Goal: Transaction & Acquisition: Purchase product/service

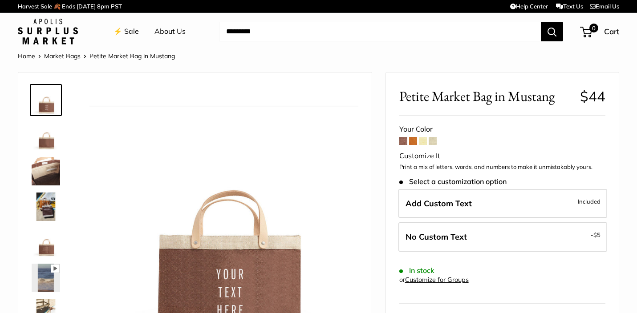
click at [414, 141] on span at bounding box center [413, 141] width 8 height 8
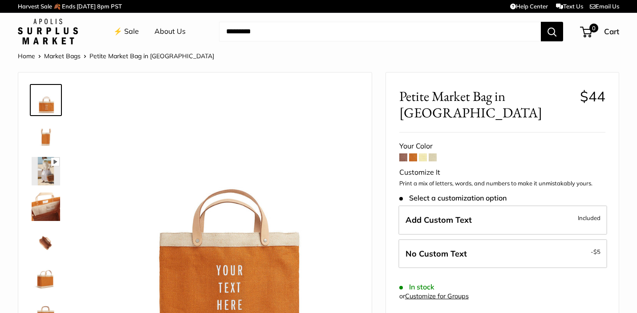
click at [421, 154] on span at bounding box center [423, 158] width 8 height 8
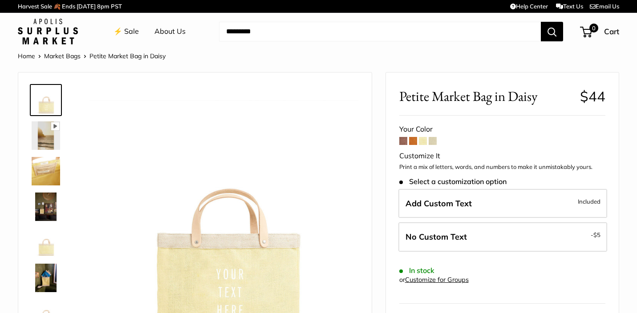
click at [434, 142] on span at bounding box center [433, 141] width 8 height 8
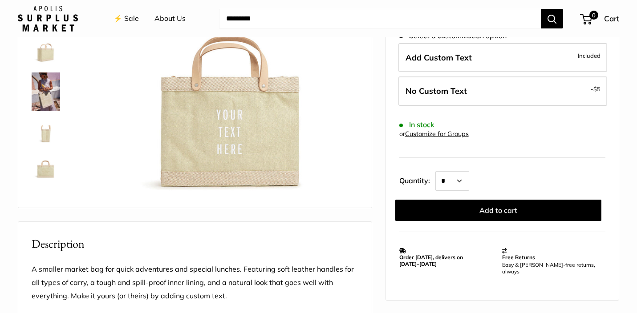
scroll to position [158, 0]
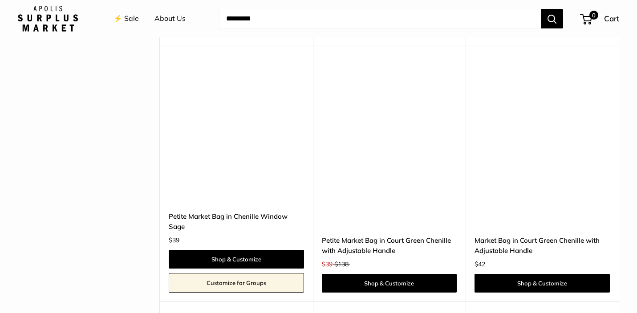
scroll to position [2586, 0]
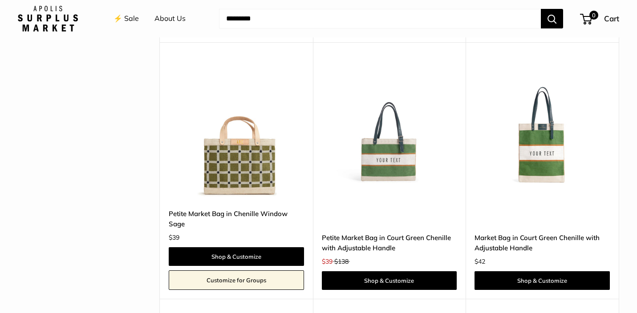
click at [219, 209] on link "Petite Market Bag in Chenille Window Sage" at bounding box center [236, 219] width 135 height 21
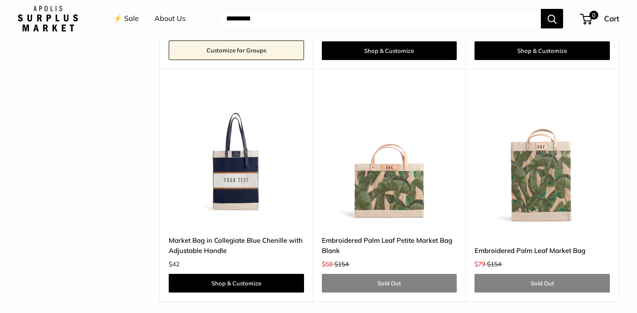
scroll to position [2805, 0]
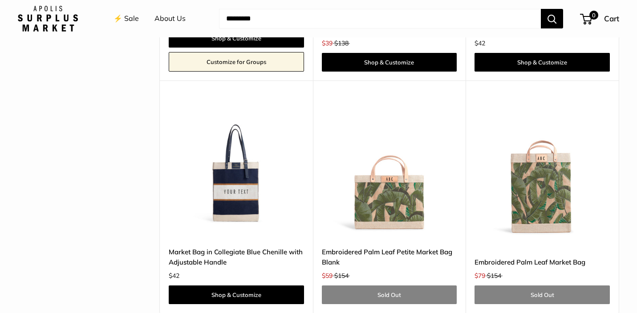
click at [0, 0] on img at bounding box center [0, 0] width 0 height 0
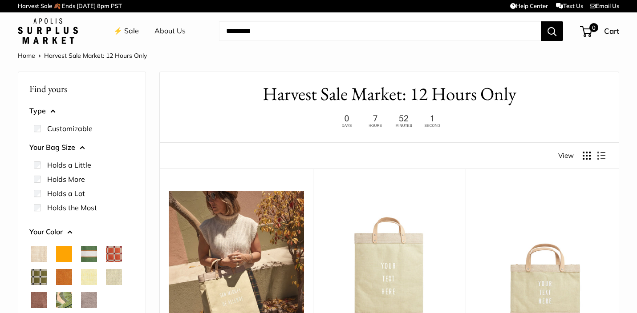
scroll to position [0, 0]
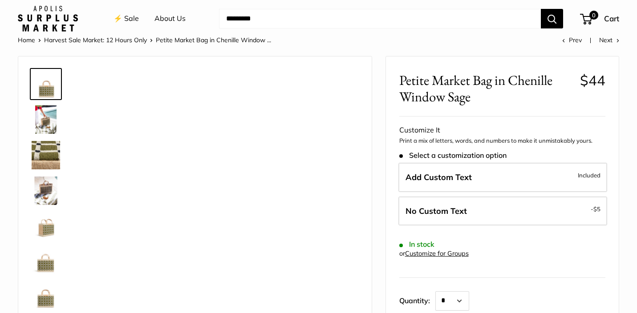
scroll to position [14, 0]
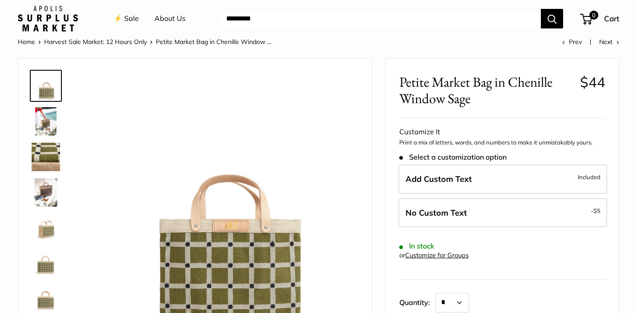
click at [47, 231] on img at bounding box center [46, 228] width 28 height 28
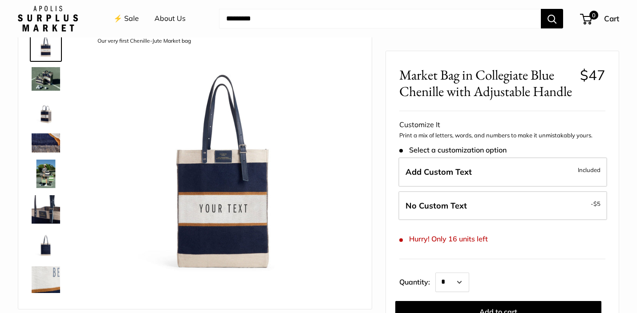
scroll to position [47, 0]
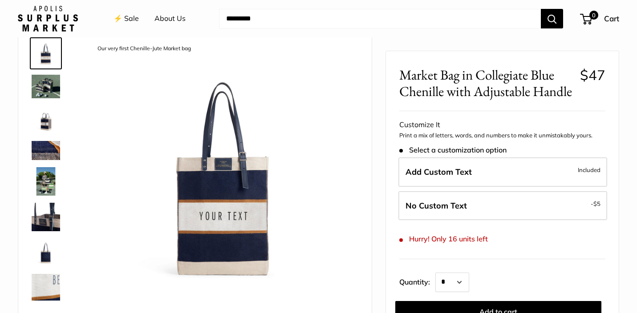
click at [51, 274] on link at bounding box center [46, 288] width 32 height 32
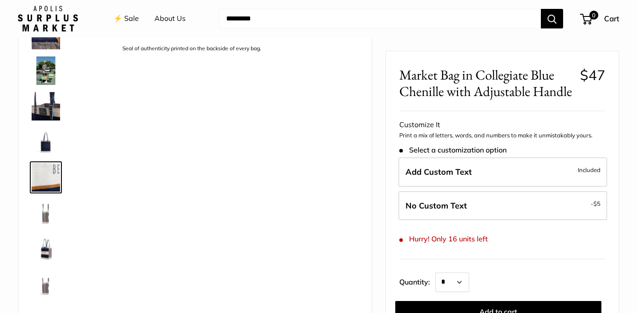
scroll to position [120, 0]
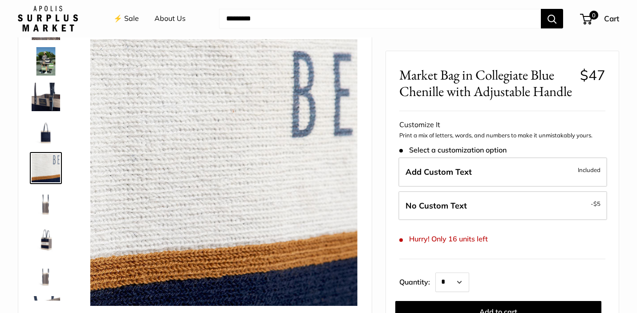
click at [41, 124] on img at bounding box center [46, 132] width 28 height 28
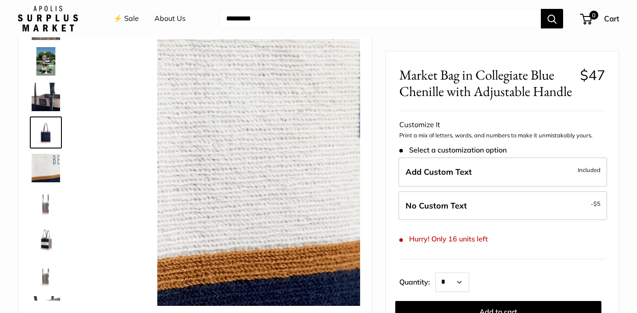
scroll to position [85, 0]
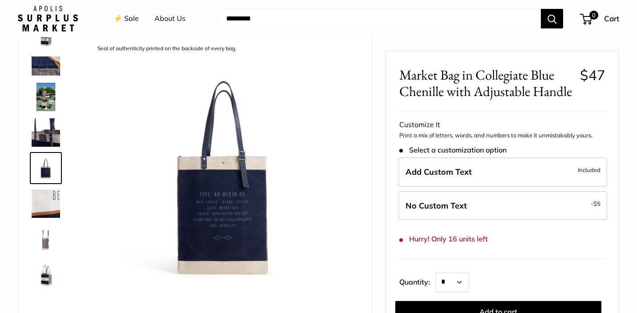
click at [42, 91] on img at bounding box center [46, 97] width 28 height 28
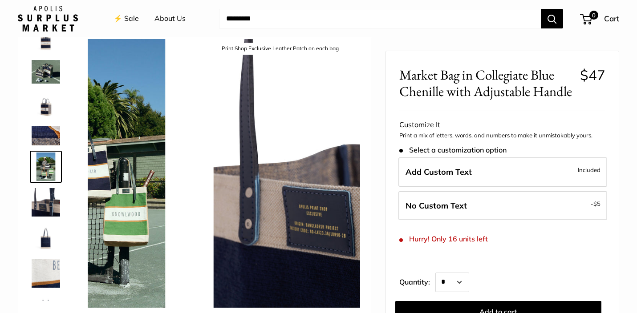
scroll to position [13, 0]
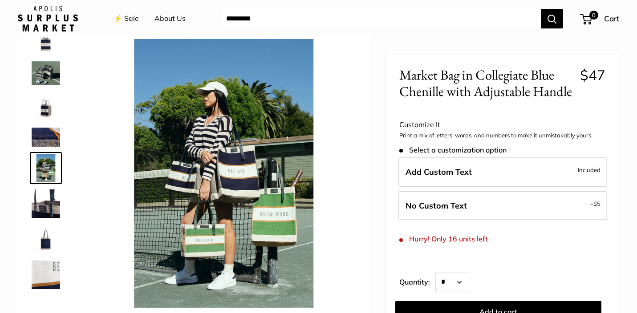
click at [49, 108] on img at bounding box center [46, 106] width 28 height 28
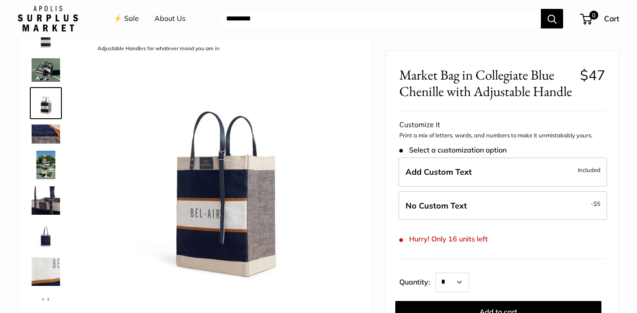
scroll to position [0, 0]
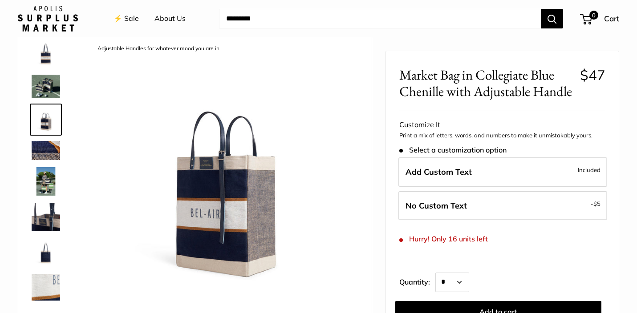
click at [42, 83] on img at bounding box center [46, 87] width 28 height 24
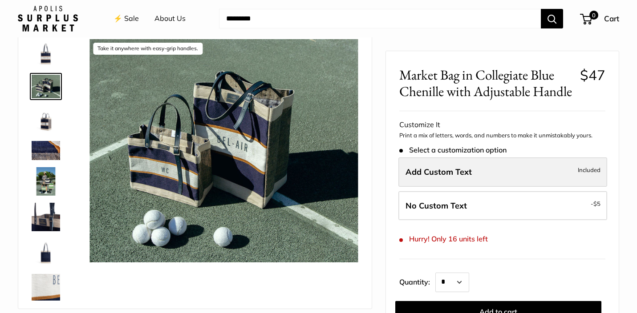
click at [447, 170] on span "Add Custom Text" at bounding box center [439, 172] width 66 height 10
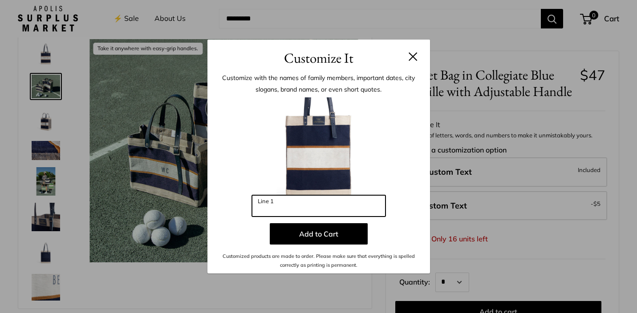
click at [292, 210] on input "Line 1" at bounding box center [319, 205] width 134 height 21
type input "*"
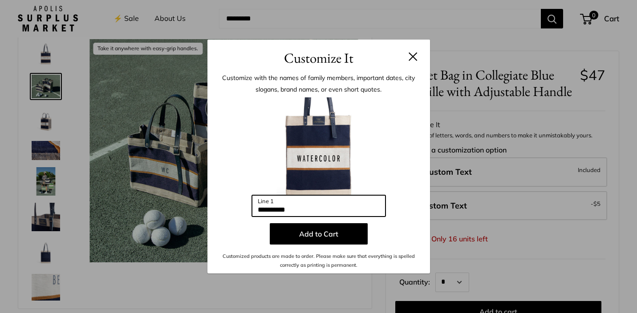
type input "**********"
click at [391, 134] on div at bounding box center [319, 146] width 196 height 98
click at [415, 61] on h3 "Customize It" at bounding box center [319, 58] width 196 height 21
click at [412, 60] on button at bounding box center [413, 56] width 9 height 9
